Goal: Information Seeking & Learning: Learn about a topic

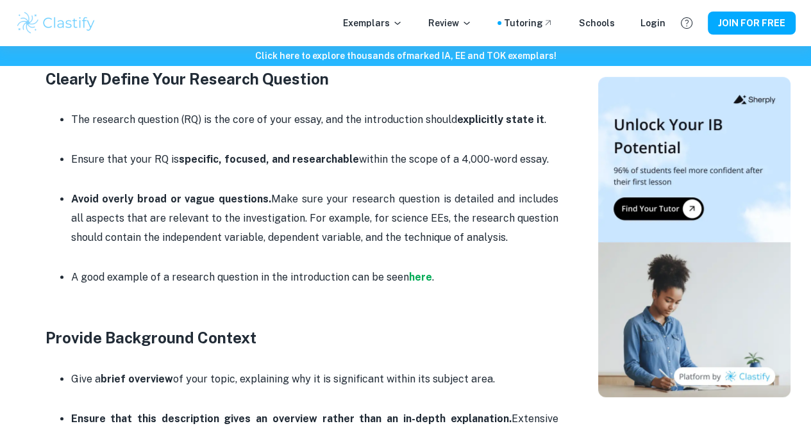
scroll to position [635, 0]
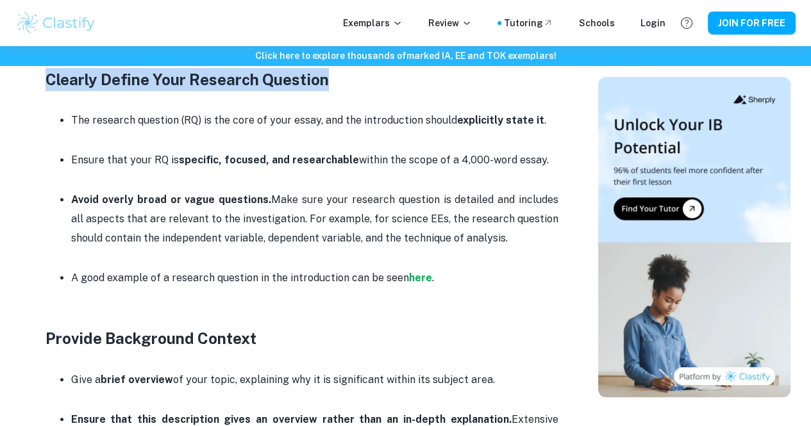
drag, startPoint x: 45, startPoint y: 85, endPoint x: 388, endPoint y: 82, distance: 342.8
click at [388, 82] on h3 "Clearly Define Your Research Question" at bounding box center [301, 79] width 513 height 23
copy strong "Clearly Define Your Research Question"
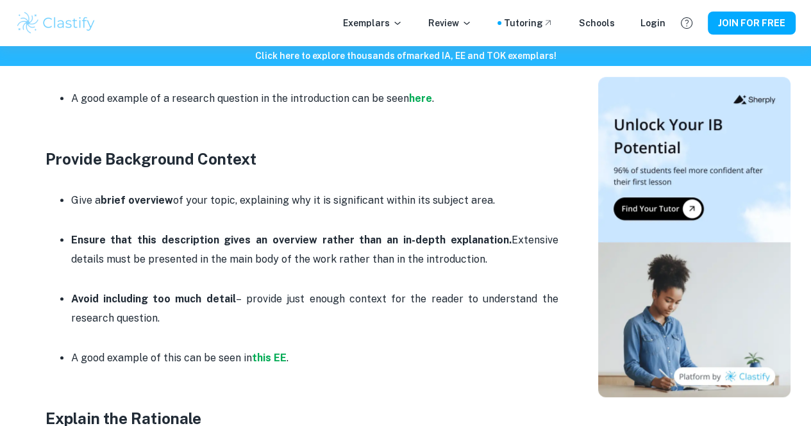
scroll to position [815, 0]
drag, startPoint x: 45, startPoint y: 163, endPoint x: 495, endPoint y: 201, distance: 452.0
click at [306, 124] on p at bounding box center [301, 117] width 513 height 19
drag, startPoint x: 44, startPoint y: 152, endPoint x: 542, endPoint y: 196, distance: 500.5
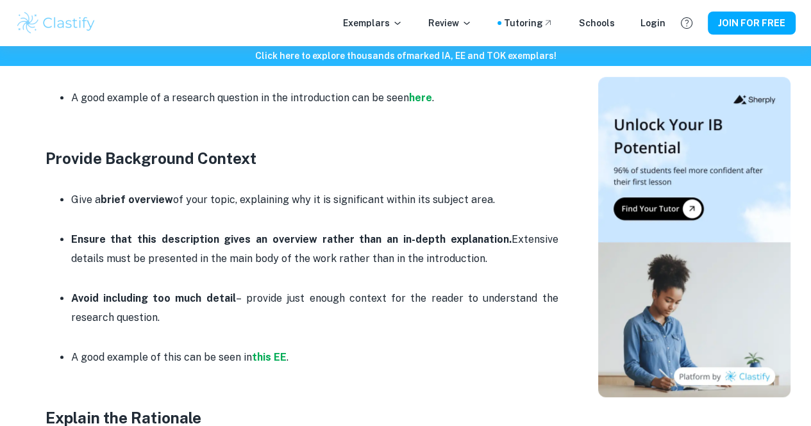
click at [542, 196] on div "Extended Essay Introduction Guide By [PERSON_NAME] • [DATE] Get feedback on you…" at bounding box center [302, 344] width 562 height 2090
copy div "Provide Background Context Give a brief overview of your topic, explaining why …"
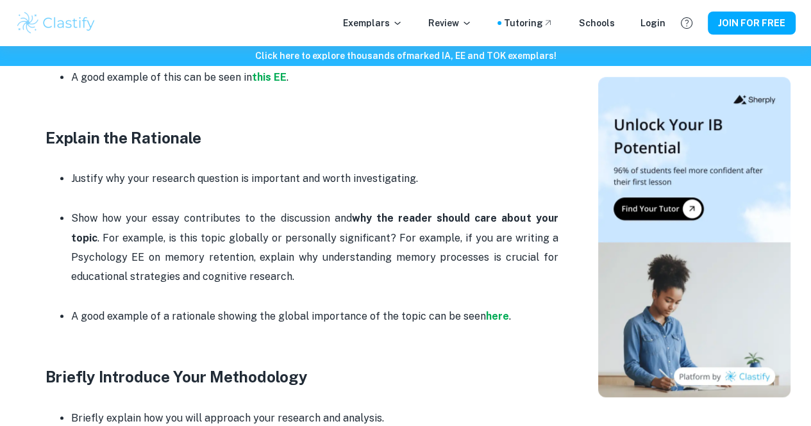
scroll to position [1098, 0]
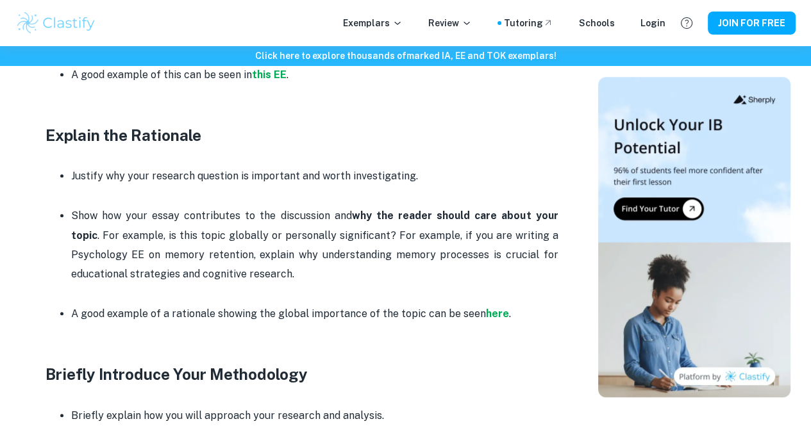
click at [47, 135] on strong "Explain the Rationale" at bounding box center [123, 135] width 156 height 18
click at [0, 176] on div "Home Blog Extended Essay Introduction Guide Extended Essay Introduction Guide B…" at bounding box center [405, 35] width 811 height 2174
click at [0, 172] on div "Home Blog Extended Essay Introduction Guide Extended Essay Introduction Guide B…" at bounding box center [405, 35] width 811 height 2174
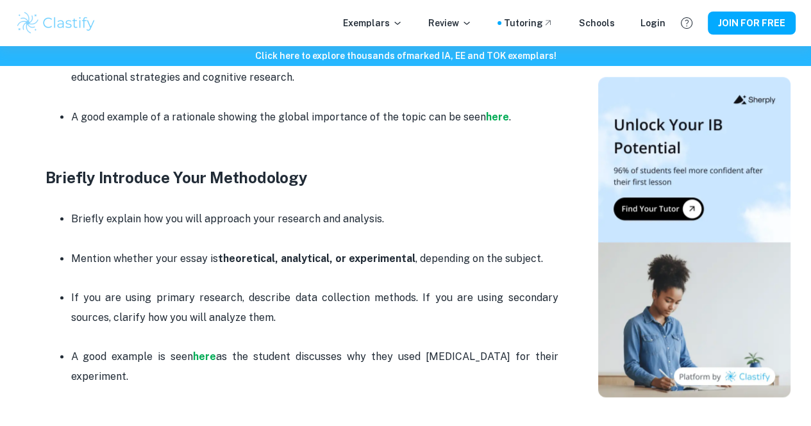
scroll to position [1295, 0]
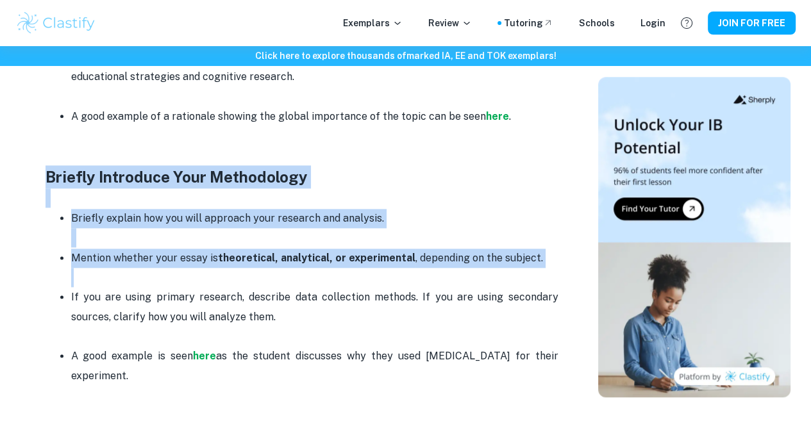
drag, startPoint x: 44, startPoint y: 177, endPoint x: 543, endPoint y: 275, distance: 509.2
copy div "Briefly Introduce Your Methodology Briefly explain how you will approach your r…"
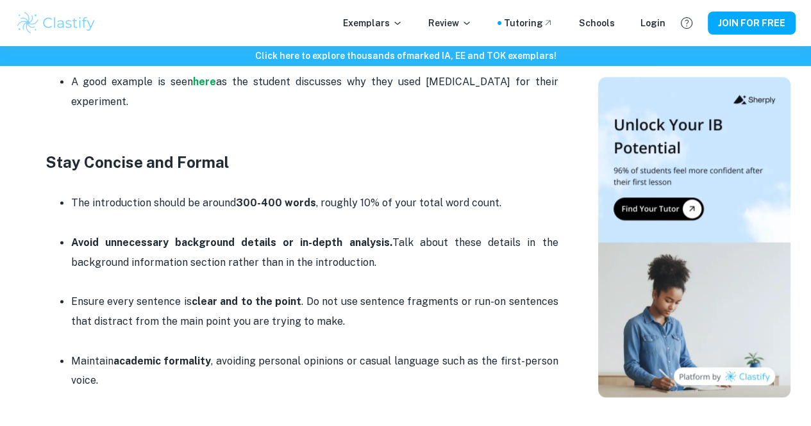
scroll to position [1580, 0]
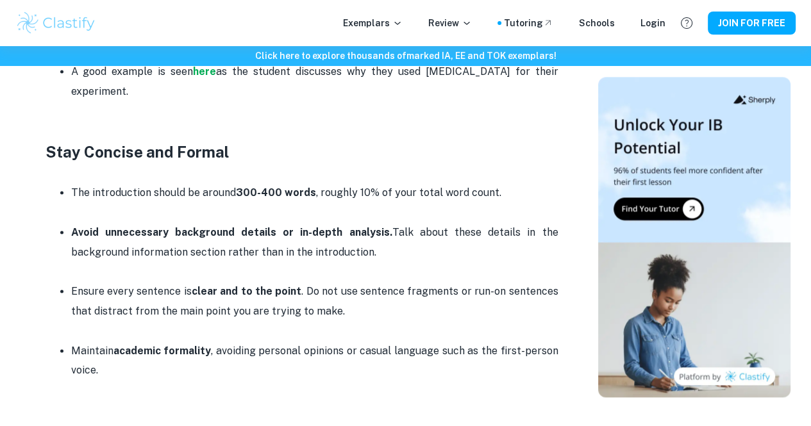
click at [332, 307] on p "Ensure every sentence is clear and to the point . Do not use sentence fragments…" at bounding box center [314, 301] width 487 height 39
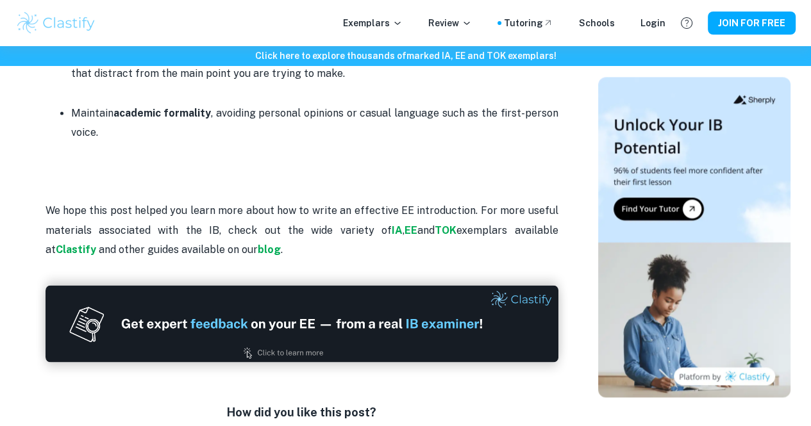
scroll to position [1819, 0]
